Goal: Use online tool/utility: Use online tool/utility

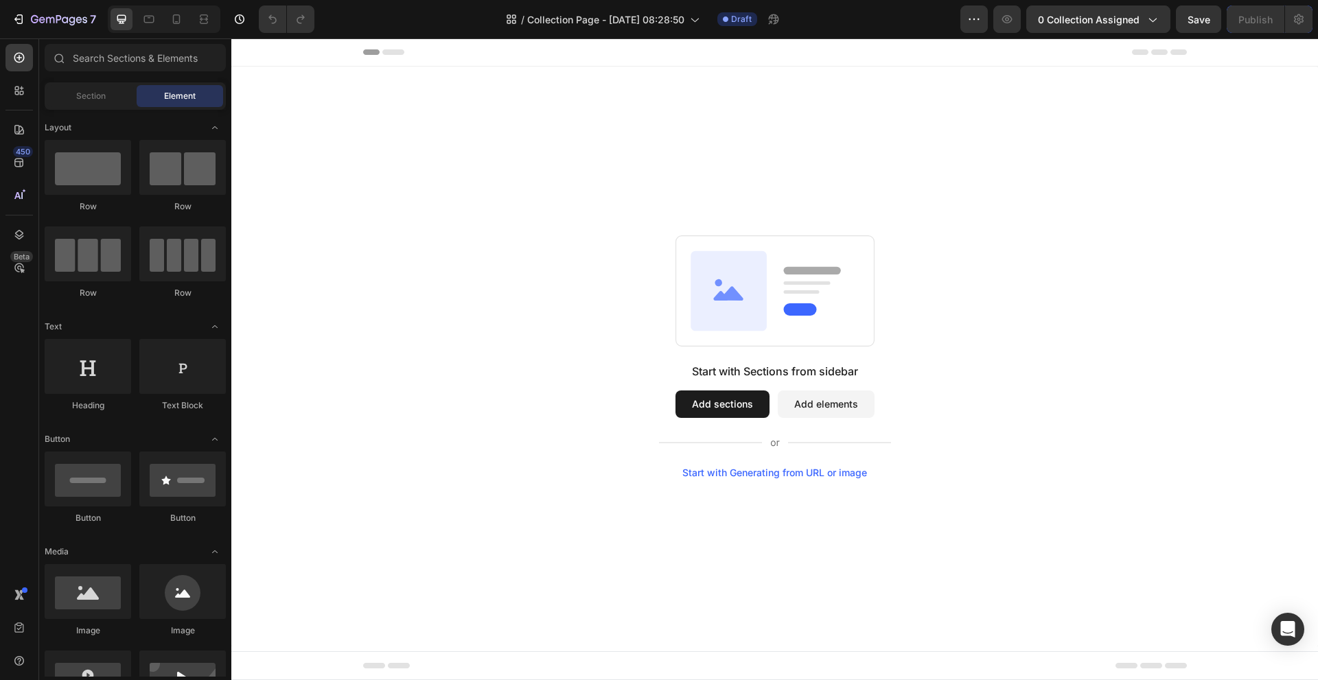
click at [746, 478] on div "Start with Generating from URL or image" at bounding box center [774, 473] width 185 height 11
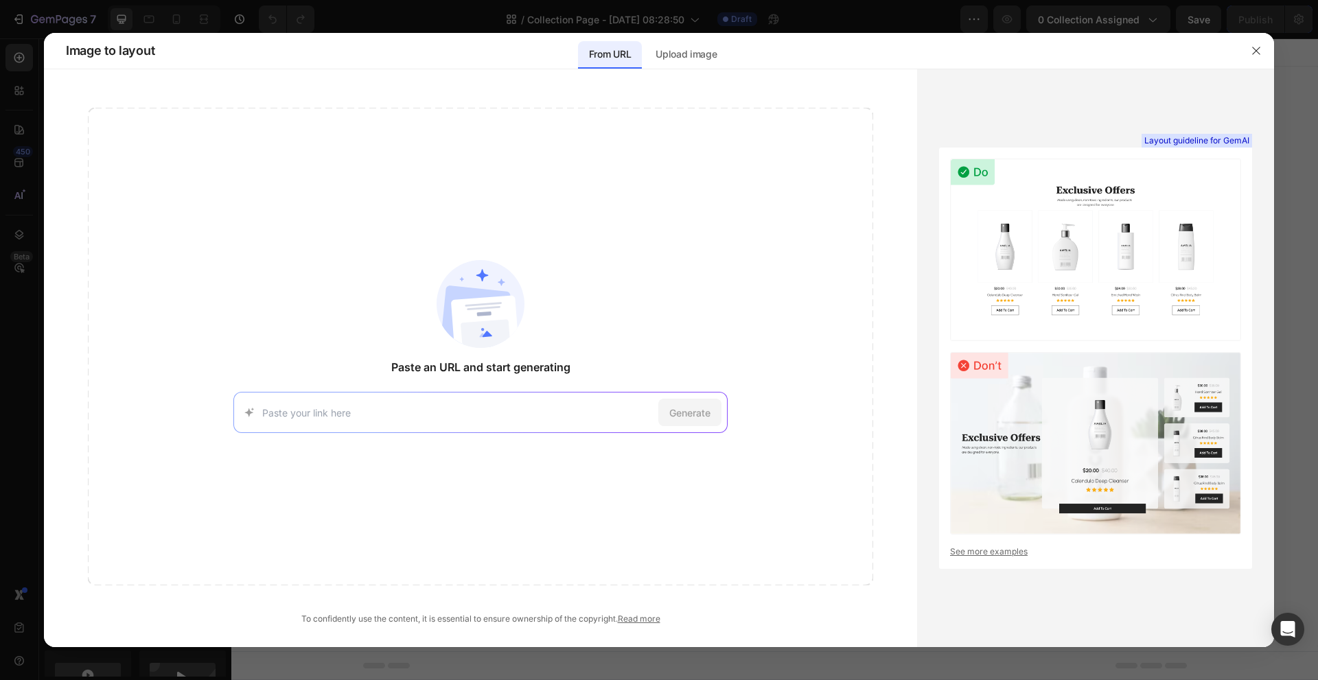
click at [557, 415] on input at bounding box center [457, 413] width 391 height 14
click at [483, 404] on div "[URL][DOMAIN_NAME] Try with this page Generate" at bounding box center [480, 412] width 494 height 41
click at [413, 417] on input at bounding box center [457, 413] width 391 height 14
paste input "[URL][DOMAIN_NAME]"
type input "[URL][DOMAIN_NAME]"
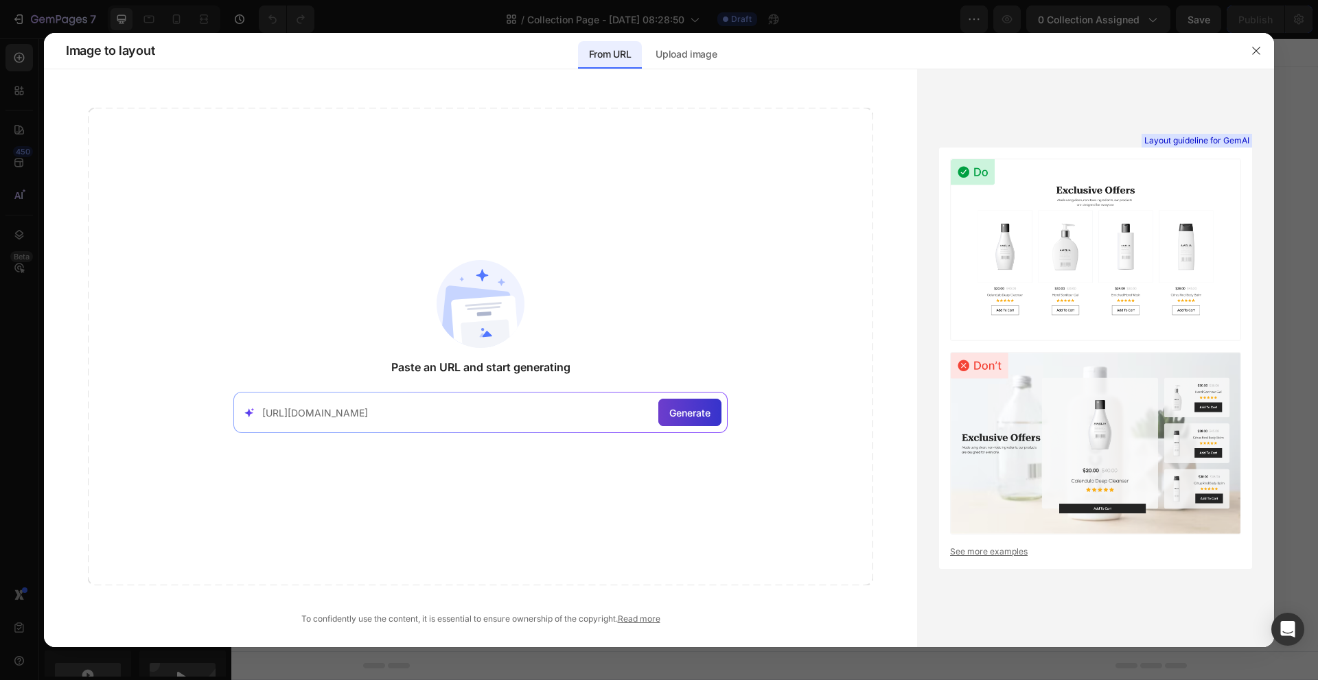
click at [687, 418] on span "Generate" at bounding box center [689, 413] width 41 height 14
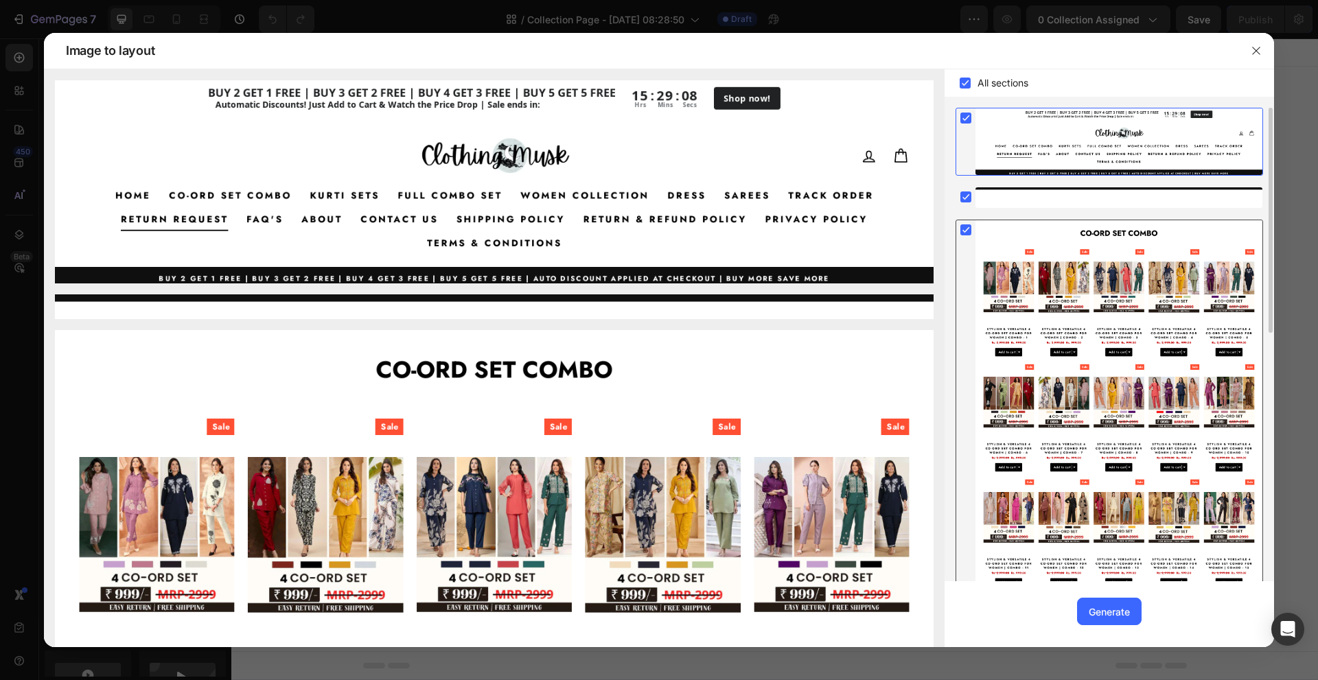
click at [1142, 322] on div at bounding box center [1119, 579] width 287 height 719
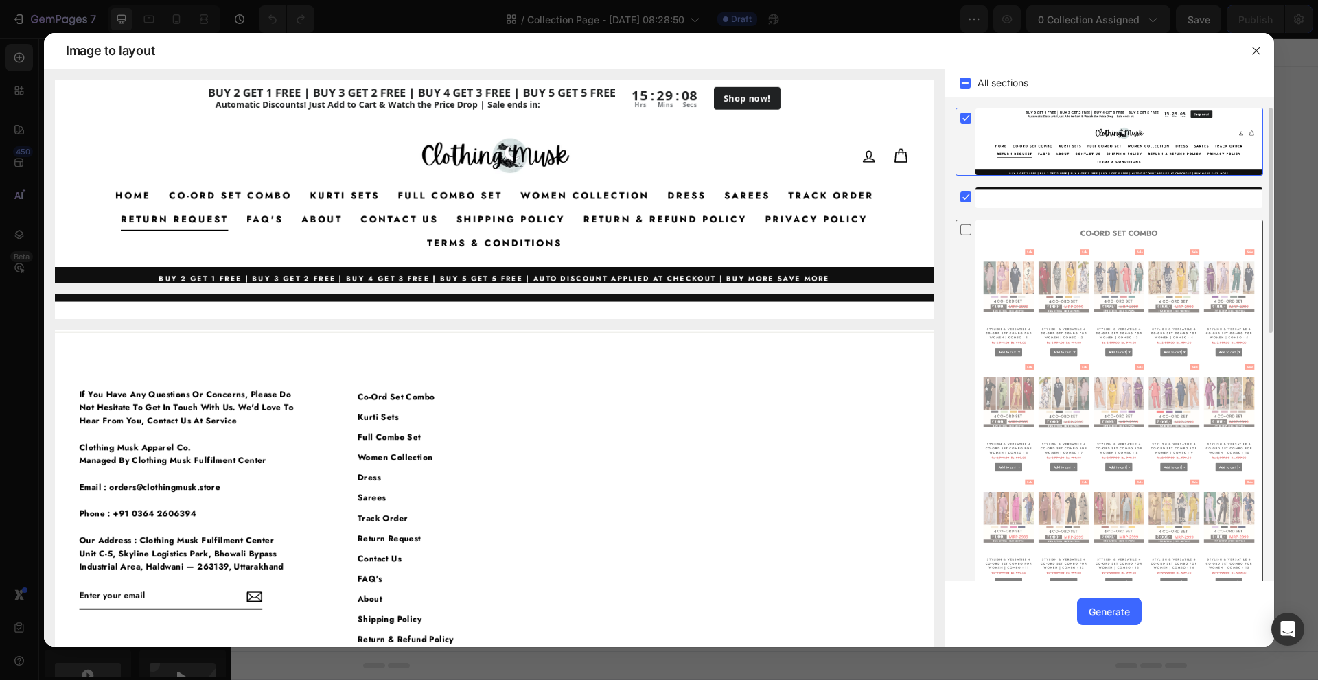
click at [1140, 322] on div at bounding box center [1119, 579] width 287 height 719
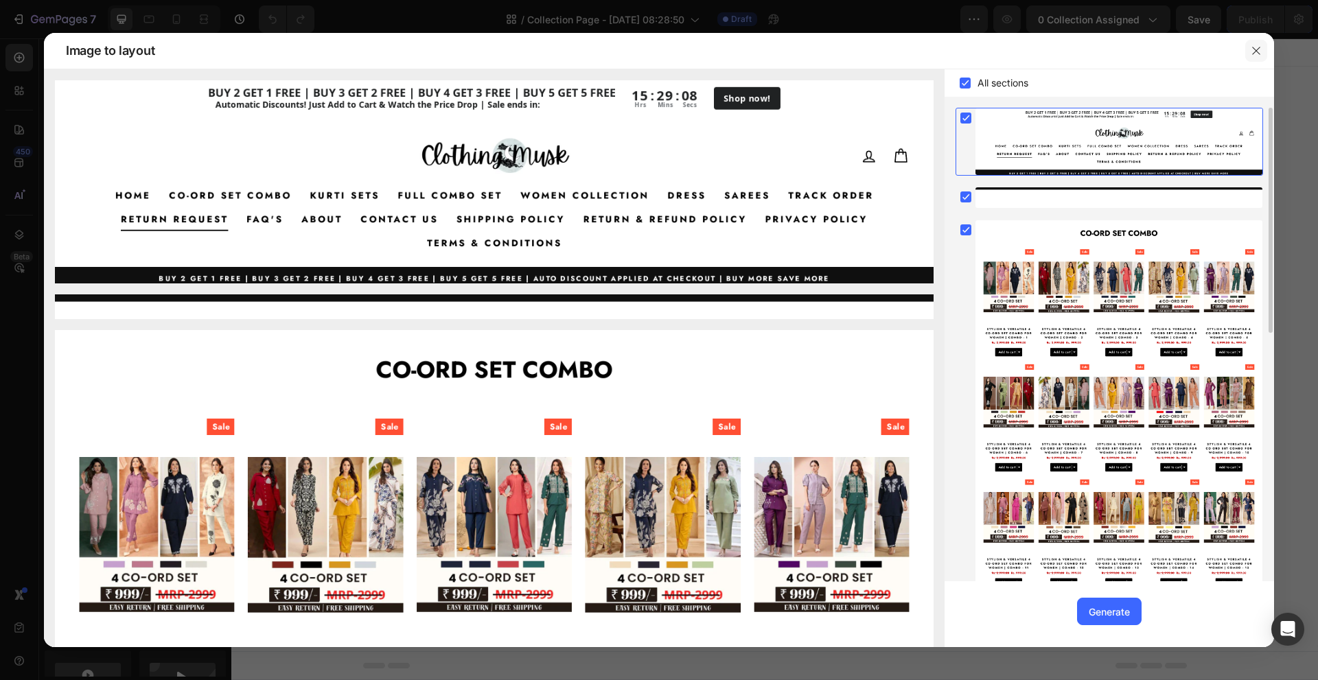
drag, startPoint x: 1252, startPoint y: 51, endPoint x: 1021, endPoint y: 14, distance: 234.4
click at [1252, 51] on icon "button" at bounding box center [1256, 50] width 11 height 11
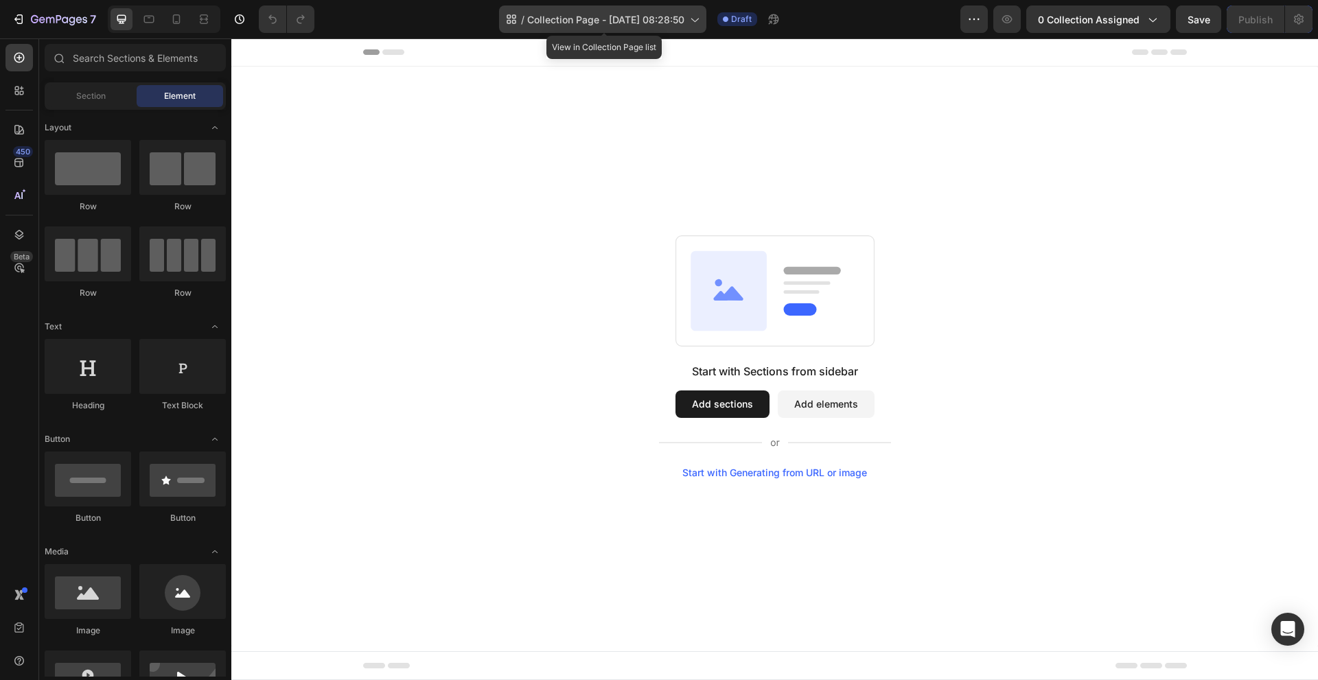
click at [701, 25] on icon at bounding box center [694, 19] width 14 height 14
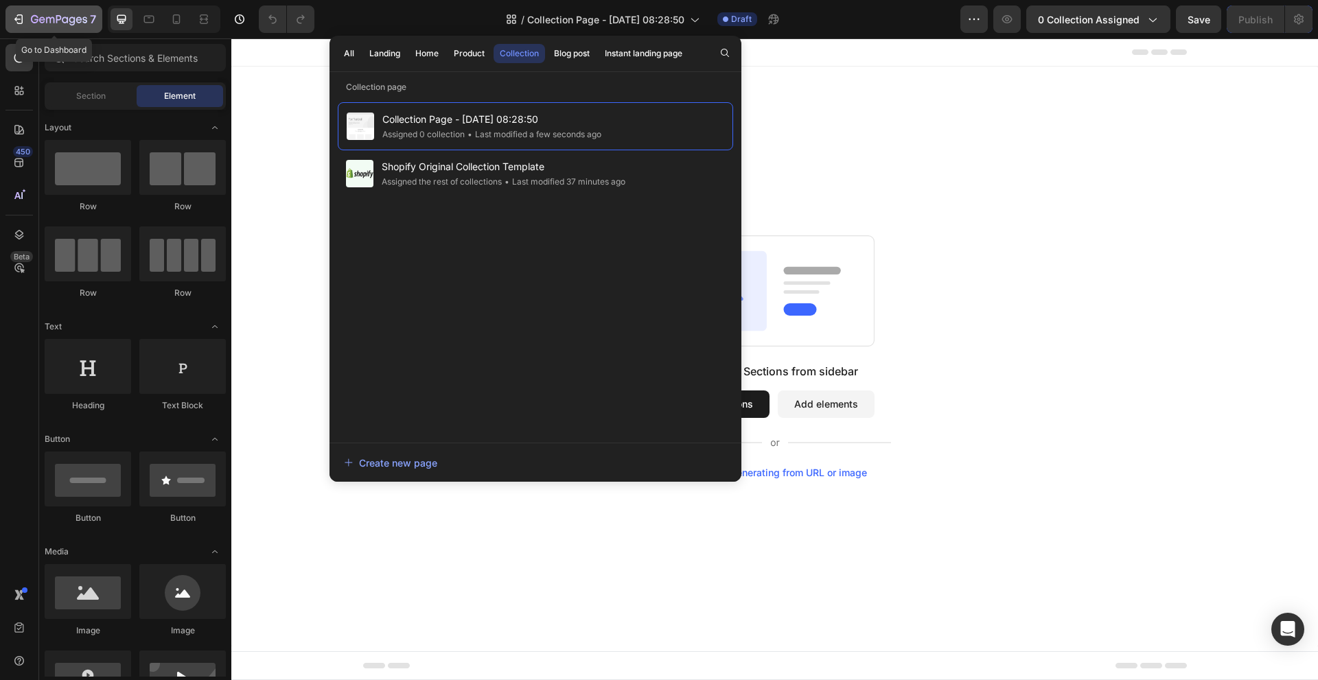
click at [17, 27] on div "7" at bounding box center [54, 19] width 84 height 16
